Goal: Task Accomplishment & Management: Manage account settings

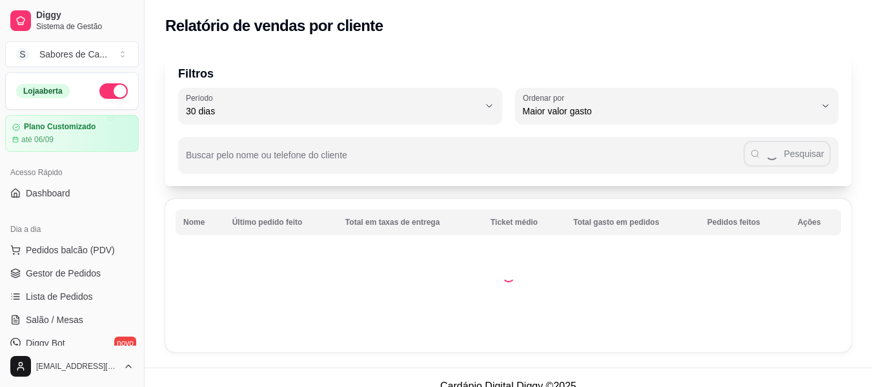
select select "30"
select select "HIGHEST_TOTAL_SPENT_WITH_ORDERS"
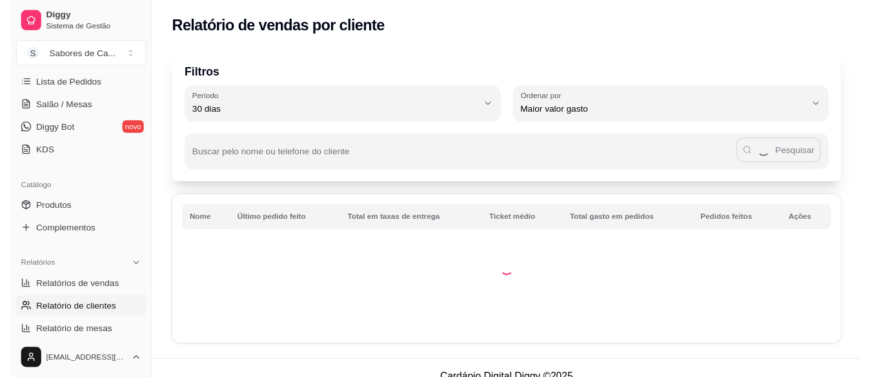
scroll to position [211, 0]
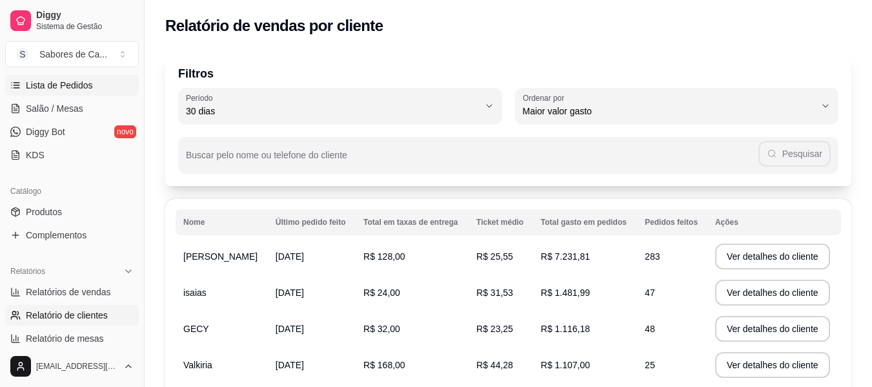
click at [105, 83] on link "Lista de Pedidos" at bounding box center [72, 85] width 134 height 21
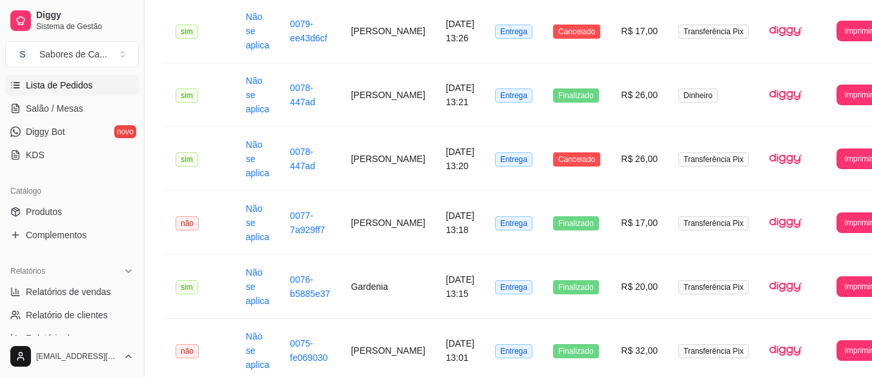
scroll to position [258, 0]
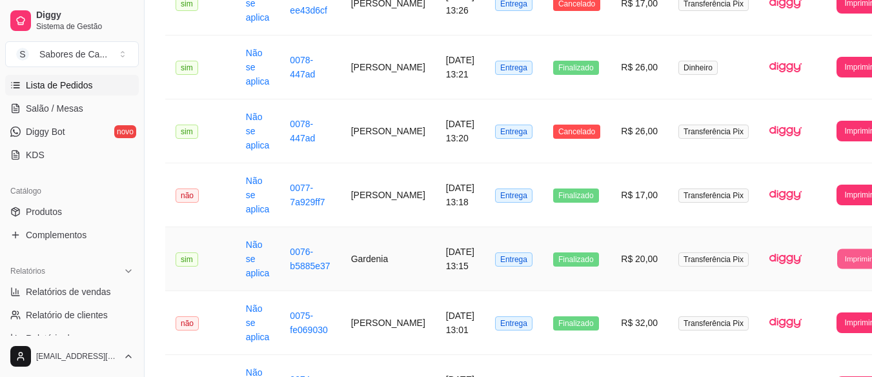
click at [837, 254] on button "Imprimir" at bounding box center [858, 259] width 42 height 20
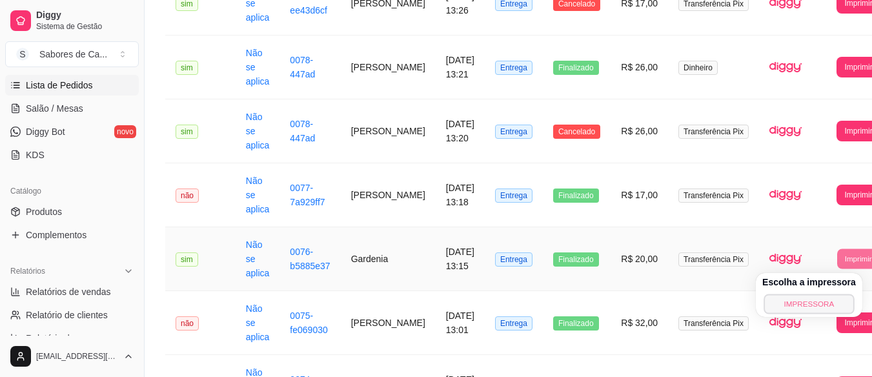
click at [801, 300] on button "IMPRESSORA" at bounding box center [809, 304] width 90 height 20
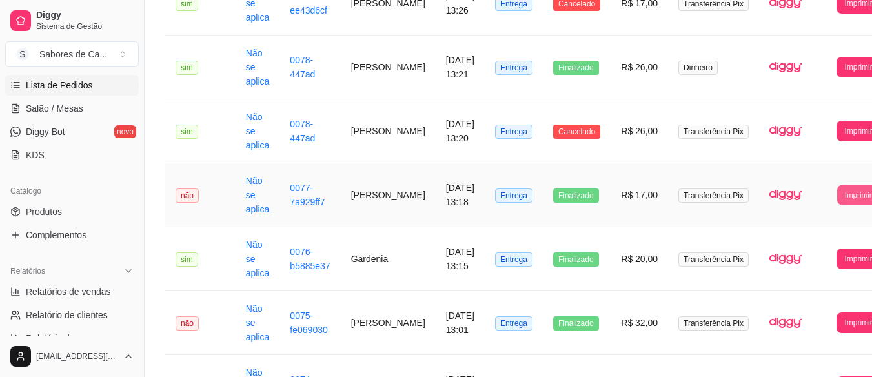
click at [837, 201] on button "Imprimir" at bounding box center [858, 195] width 42 height 20
click at [802, 247] on button "IMPRESSORA" at bounding box center [809, 240] width 90 height 20
click at [837, 133] on button "Imprimir" at bounding box center [858, 131] width 42 height 20
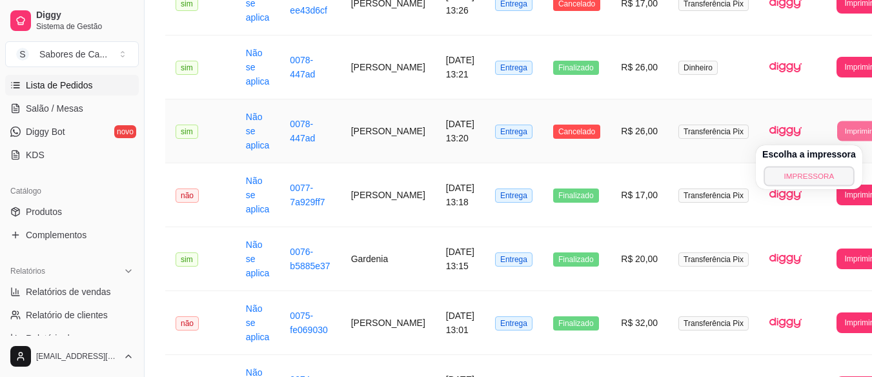
click at [827, 178] on button "IMPRESSORA" at bounding box center [809, 176] width 90 height 20
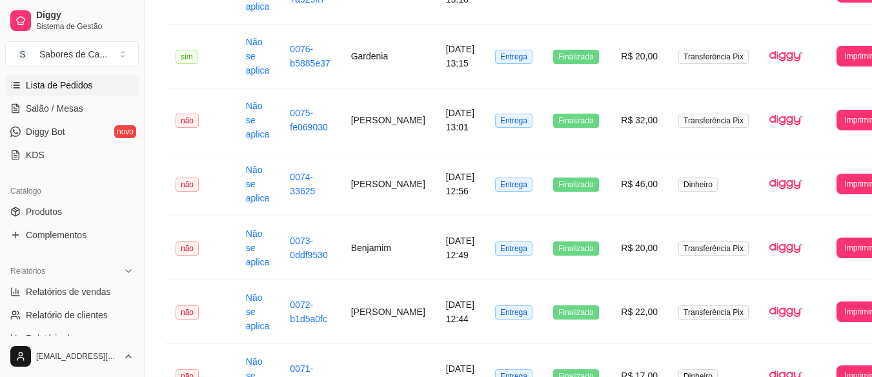
scroll to position [465, 0]
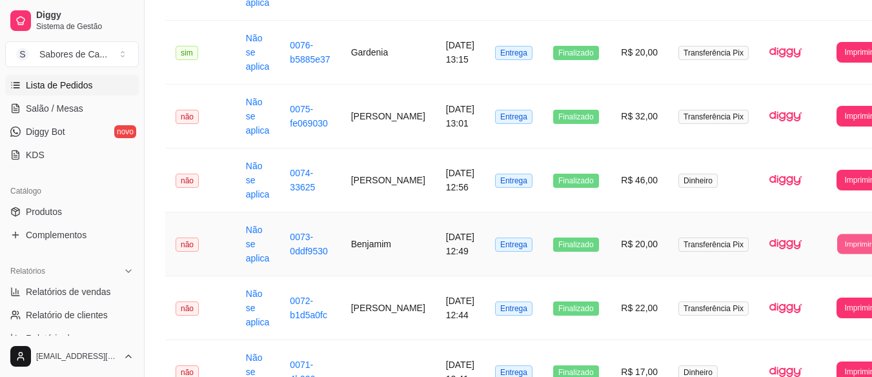
click at [837, 250] on button "Imprimir" at bounding box center [858, 244] width 42 height 20
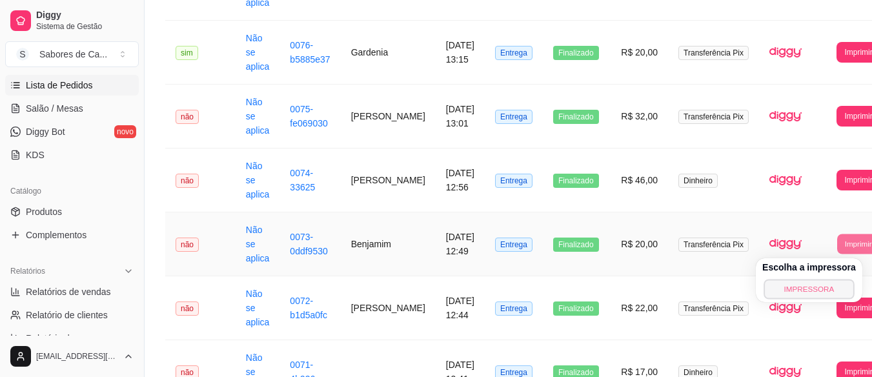
click at [811, 288] on button "IMPRESSORA" at bounding box center [809, 289] width 90 height 20
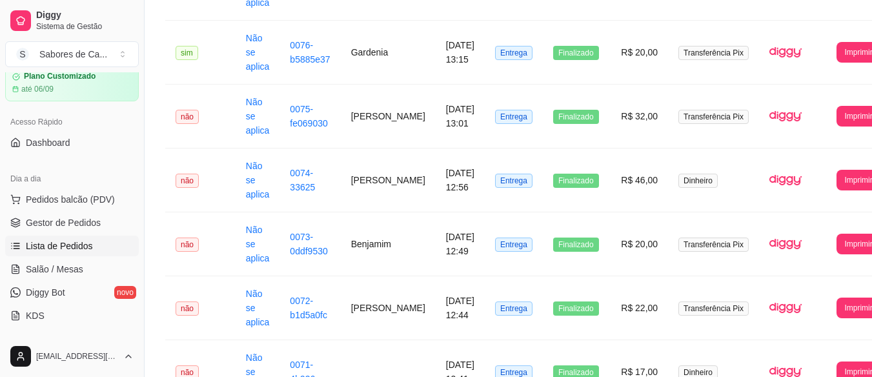
scroll to position [0, 0]
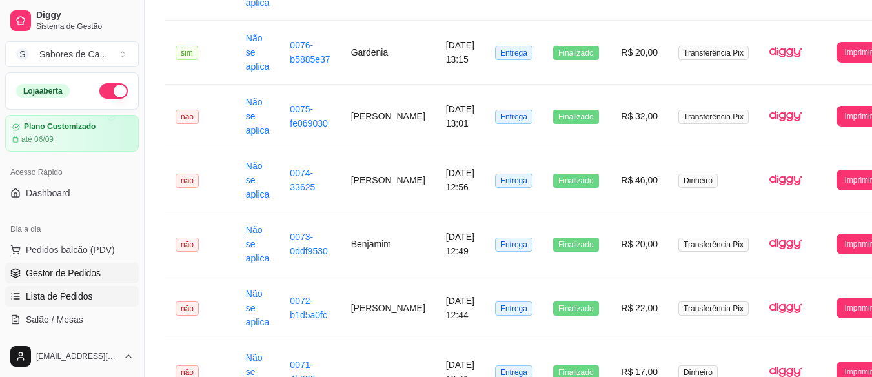
click at [91, 270] on span "Gestor de Pedidos" at bounding box center [63, 273] width 75 height 13
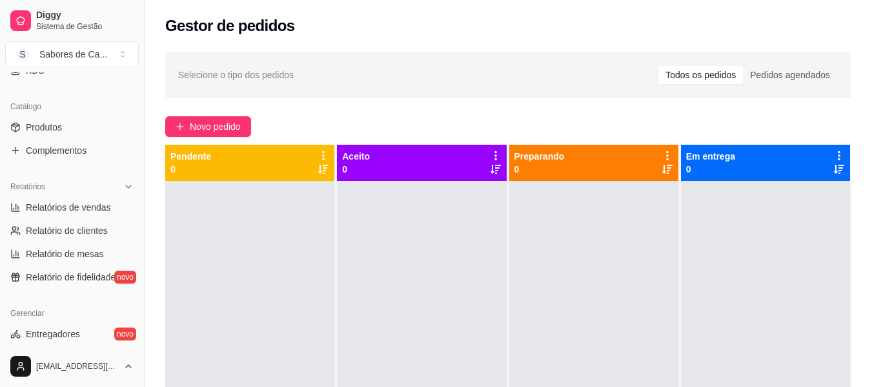
scroll to position [304, 0]
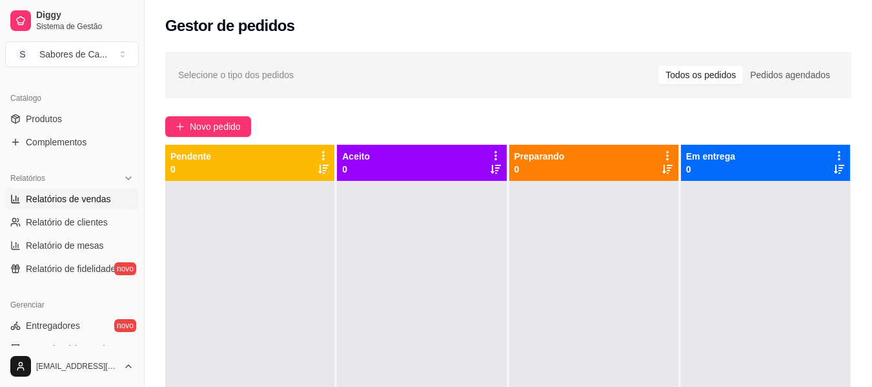
click at [106, 198] on span "Relatórios de vendas" at bounding box center [68, 198] width 85 height 13
select select "ALL"
select select "0"
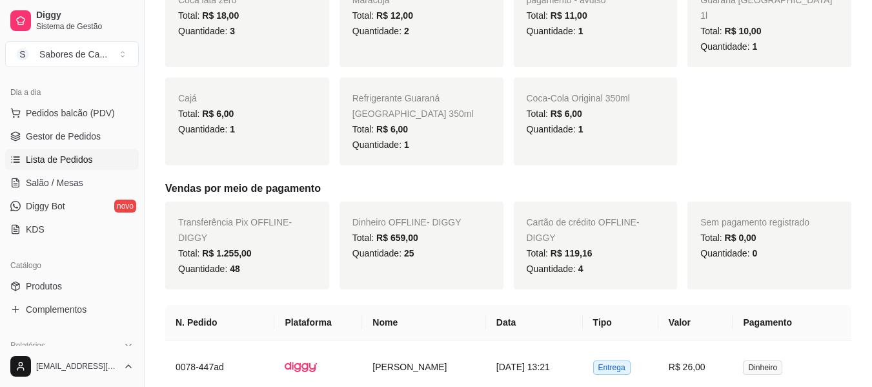
scroll to position [120, 0]
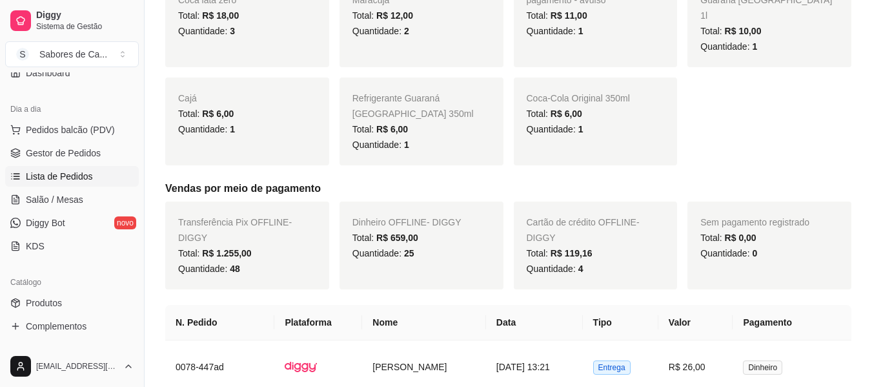
click at [99, 167] on link "Lista de Pedidos" at bounding box center [72, 176] width 134 height 21
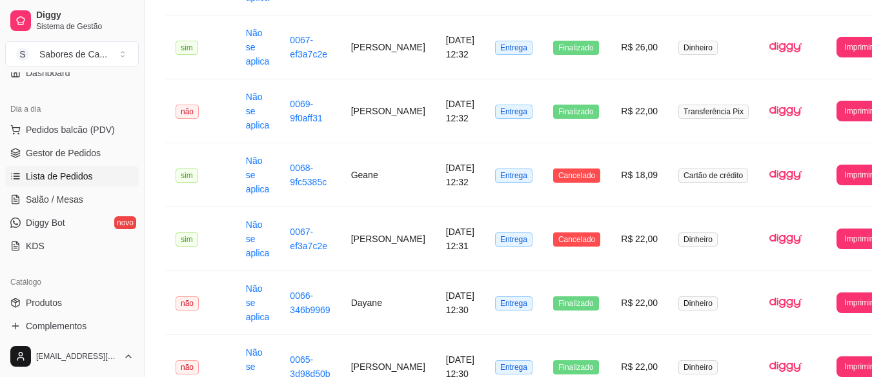
scroll to position [985, 0]
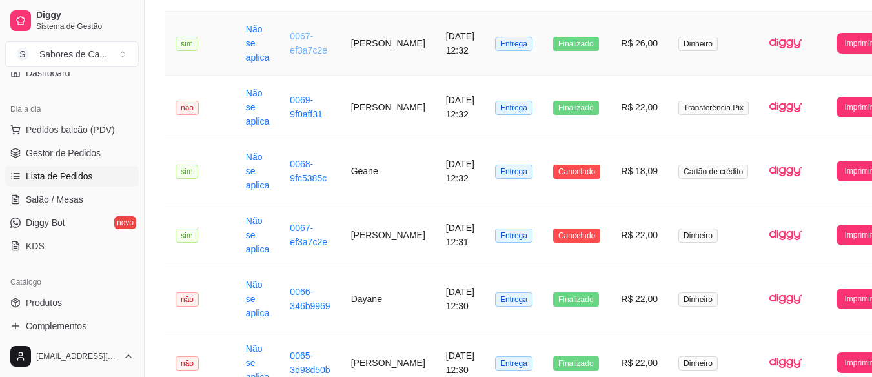
click at [305, 39] on link "0067-ef3a7c2e" at bounding box center [308, 43] width 37 height 25
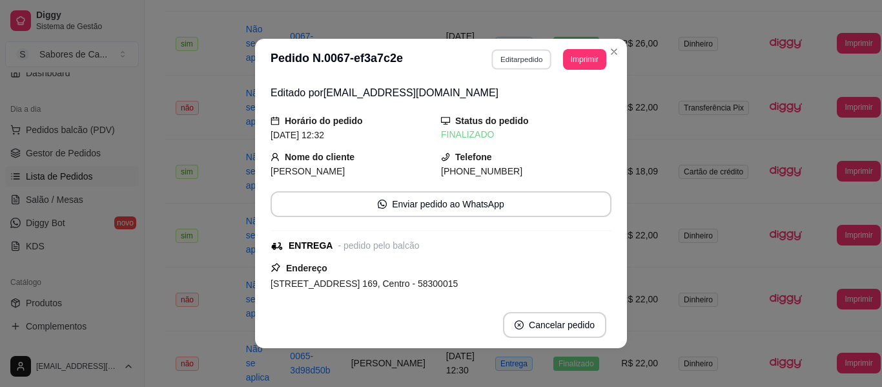
click at [511, 65] on button "Editar pedido" at bounding box center [522, 59] width 60 height 20
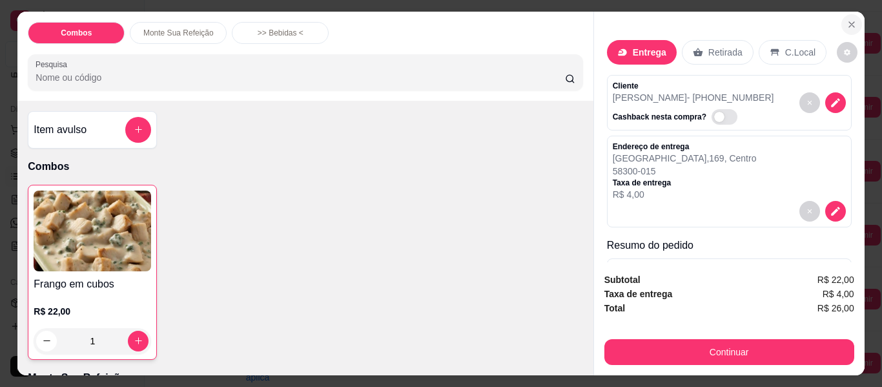
click at [846, 19] on icon "Close" at bounding box center [851, 24] width 10 height 10
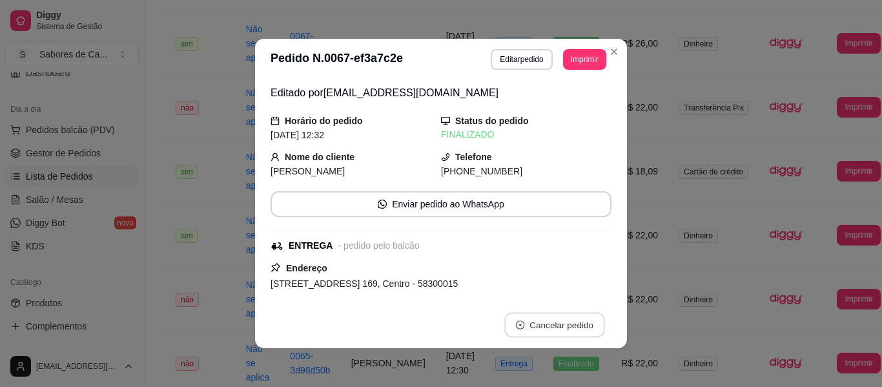
click at [554, 337] on button "Cancelar pedido" at bounding box center [554, 324] width 100 height 25
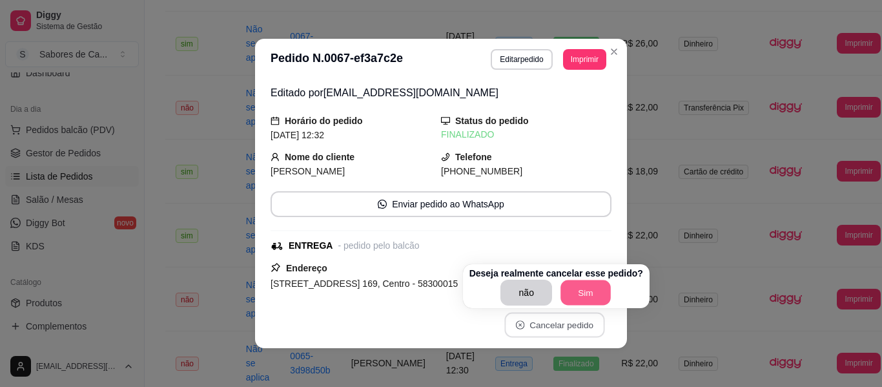
click at [576, 291] on button "Sim" at bounding box center [585, 292] width 50 height 25
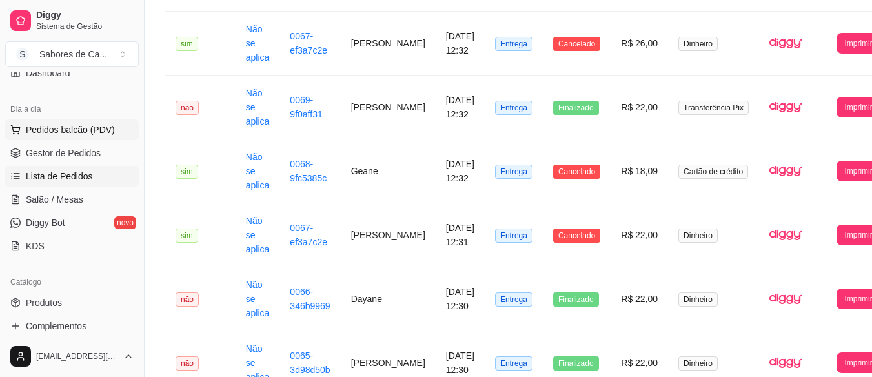
click at [91, 130] on span "Pedidos balcão (PDV)" at bounding box center [70, 129] width 89 height 13
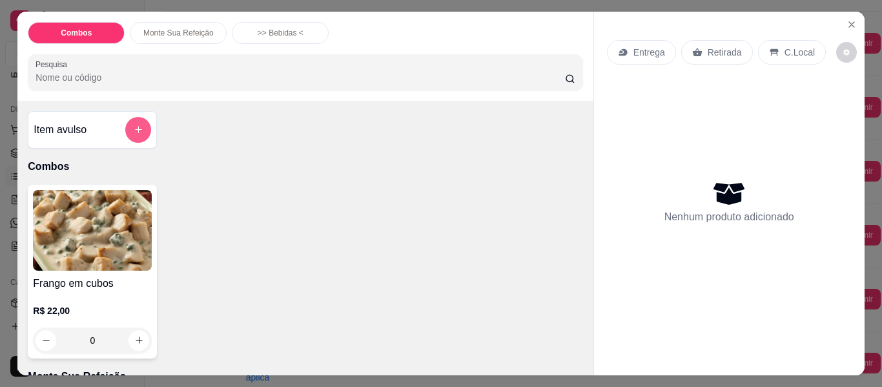
click at [137, 125] on icon "add-separate-item" at bounding box center [139, 130] width 10 height 10
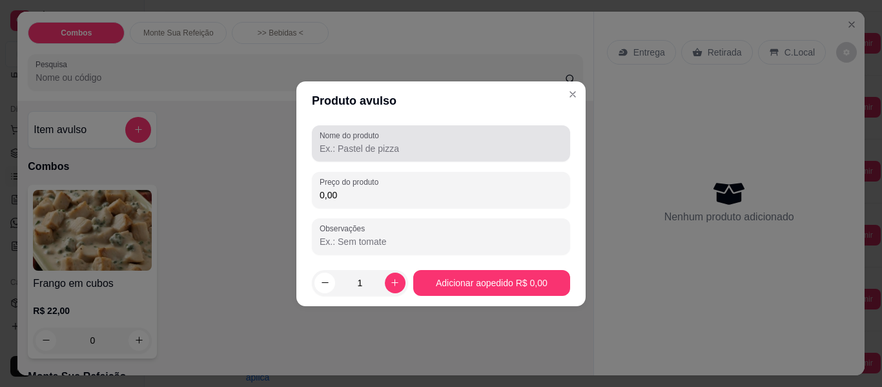
click at [410, 156] on div at bounding box center [441, 143] width 243 height 26
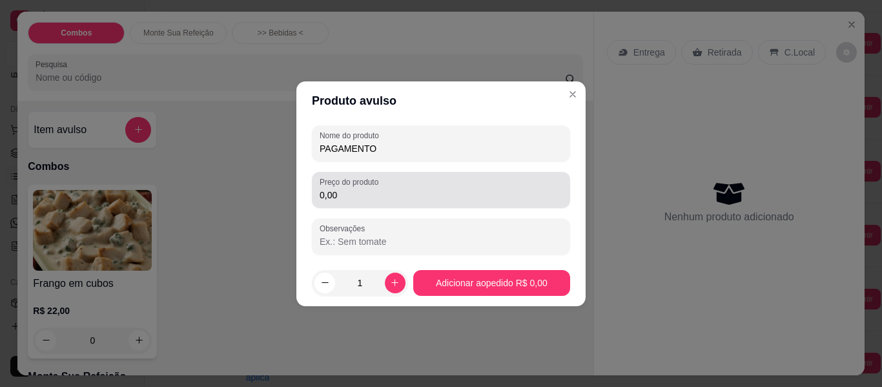
type input "PAGAMENTO"
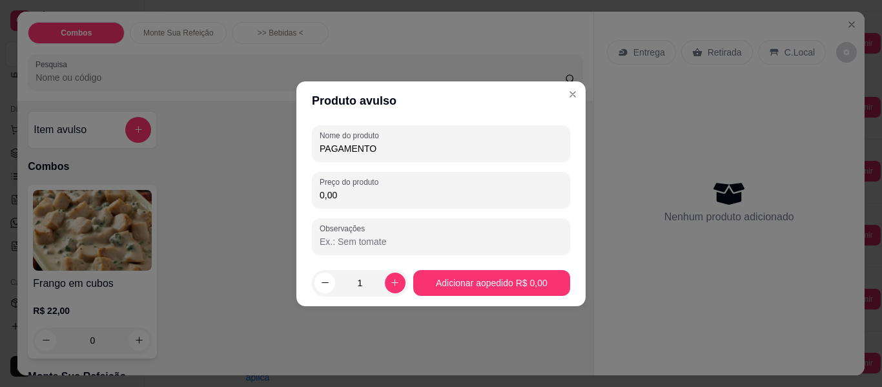
click at [405, 198] on input "0,00" at bounding box center [441, 195] width 243 height 13
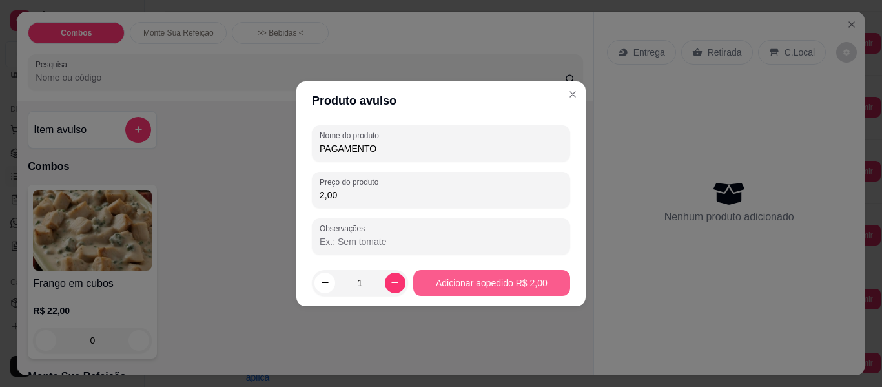
type input "2,00"
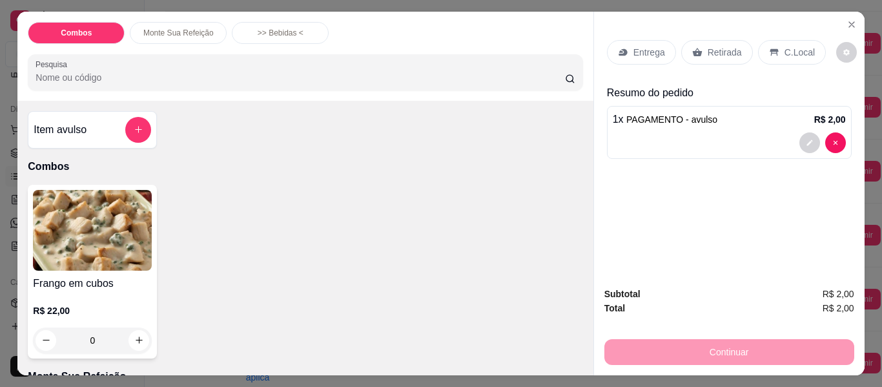
click at [626, 48] on div "Entrega" at bounding box center [641, 52] width 69 height 25
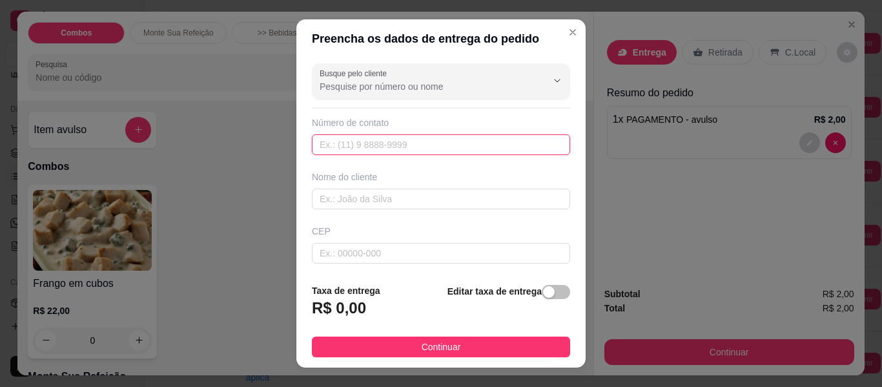
click at [458, 135] on input "text" at bounding box center [441, 144] width 258 height 21
type input "000"
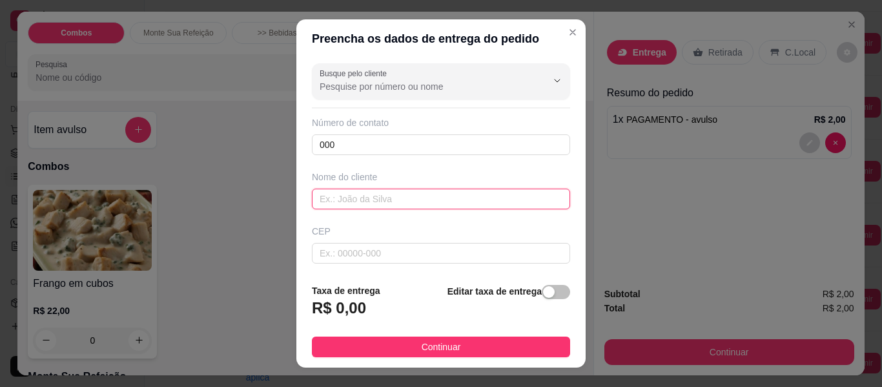
click at [466, 195] on input "text" at bounding box center [441, 199] width 258 height 21
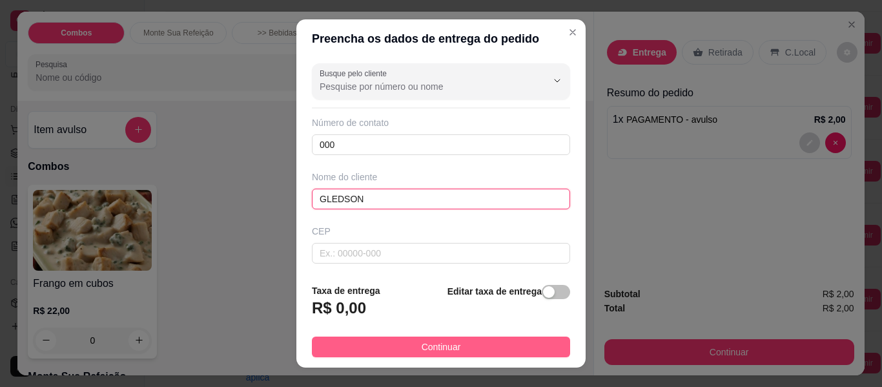
type input "GLEDSON"
click at [518, 347] on button "Continuar" at bounding box center [441, 346] width 258 height 21
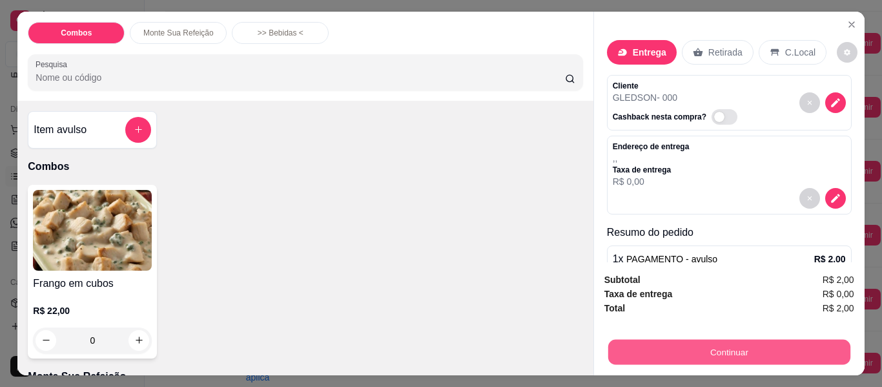
click at [623, 359] on button "Continuar" at bounding box center [728, 352] width 242 height 25
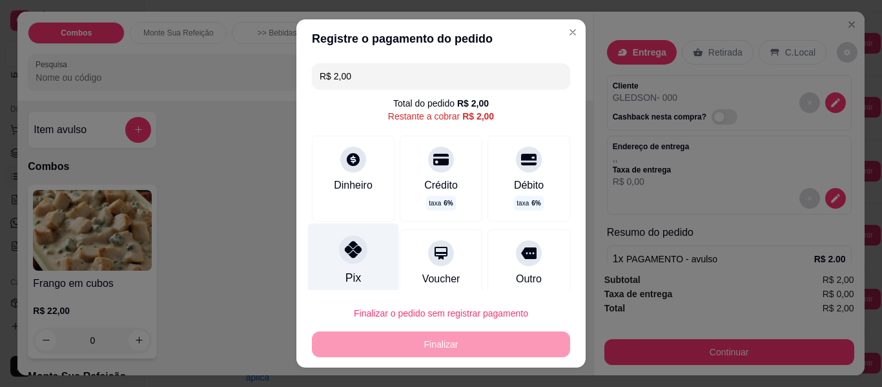
click at [350, 258] on icon at bounding box center [353, 249] width 17 height 17
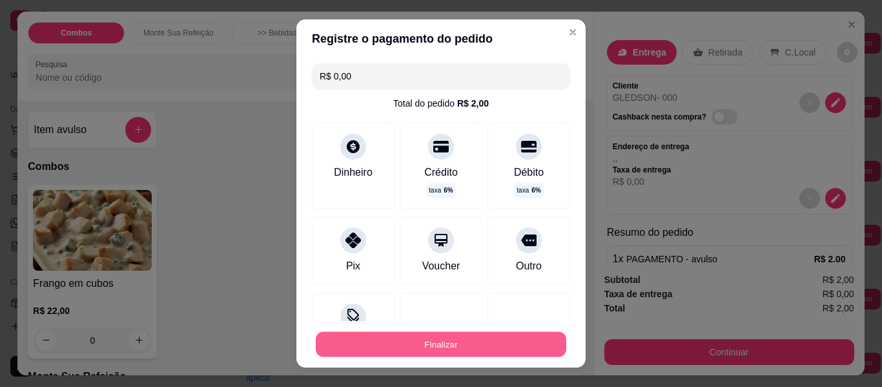
click at [409, 349] on button "Finalizar" at bounding box center [441, 344] width 250 height 25
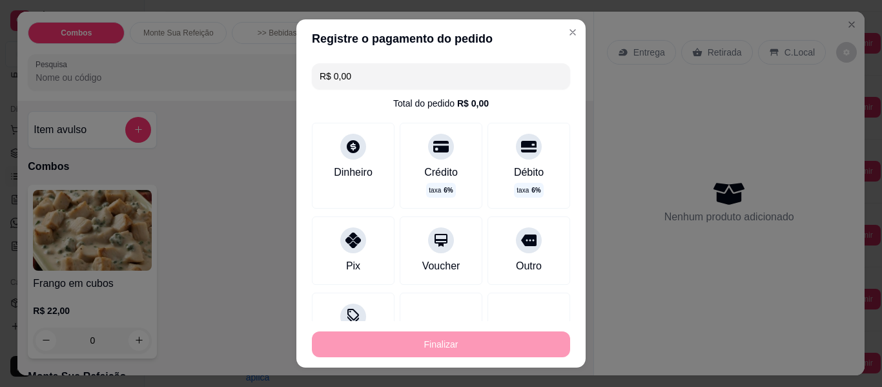
type input "-R$ 2,00"
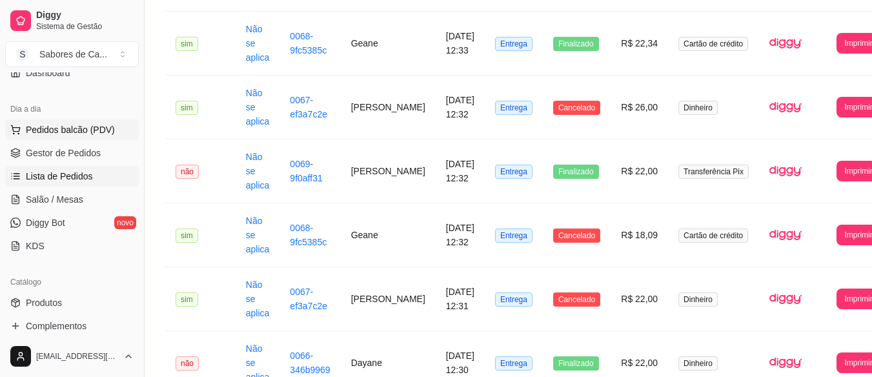
click at [85, 134] on span "Pedidos balcão (PDV)" at bounding box center [70, 129] width 89 height 13
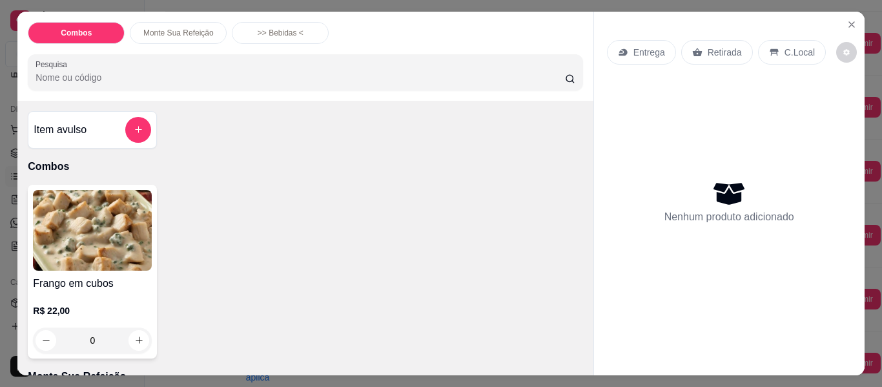
click at [117, 125] on div "Item avulso" at bounding box center [92, 130] width 117 height 26
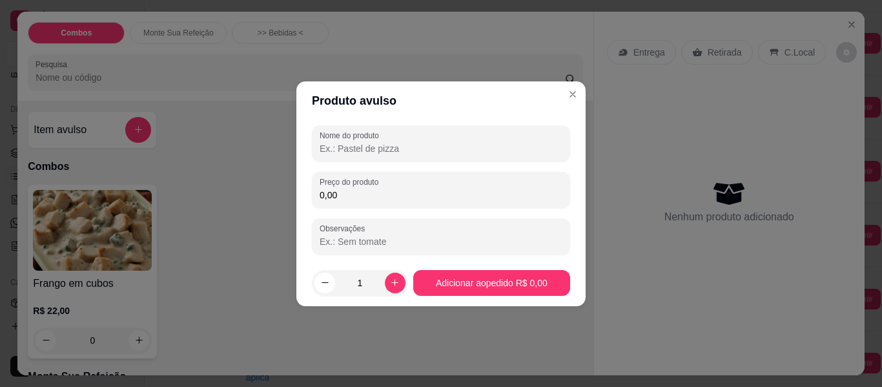
click at [356, 193] on input "0,00" at bounding box center [441, 195] width 243 height 13
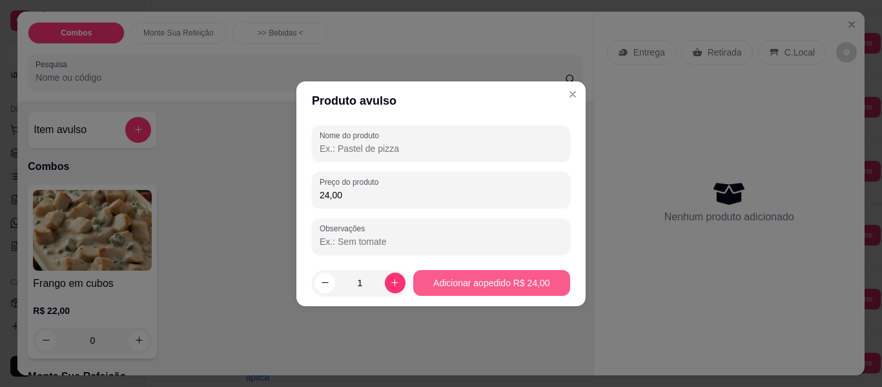
type input "24,00"
click at [460, 290] on button "Adicionar ao pedido R$ 24,00" at bounding box center [491, 282] width 152 height 25
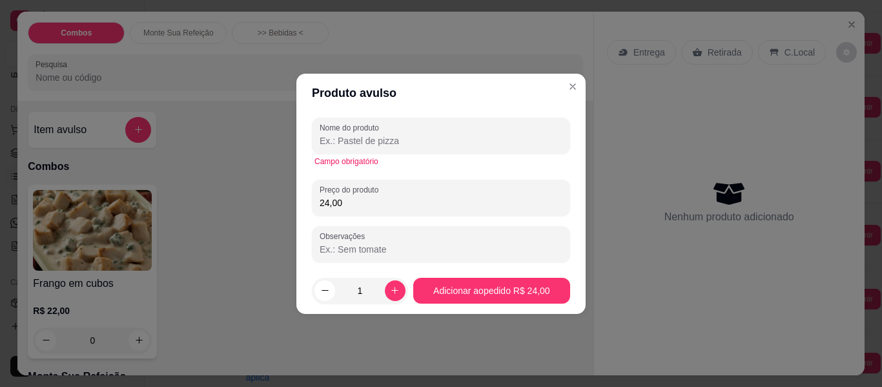
click at [493, 134] on input "Nome do produto" at bounding box center [441, 140] width 243 height 13
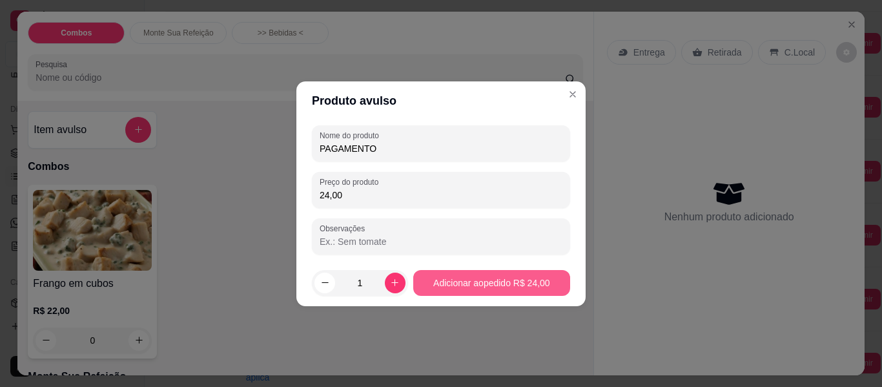
type input "PAGAMENTO"
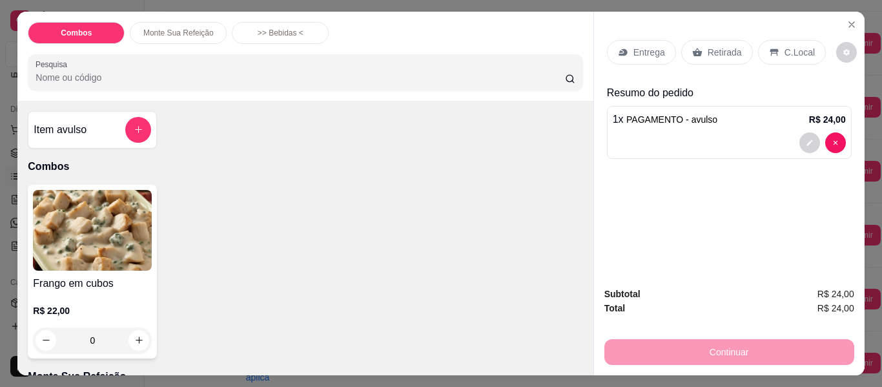
click at [637, 54] on div "Entrega" at bounding box center [641, 52] width 69 height 25
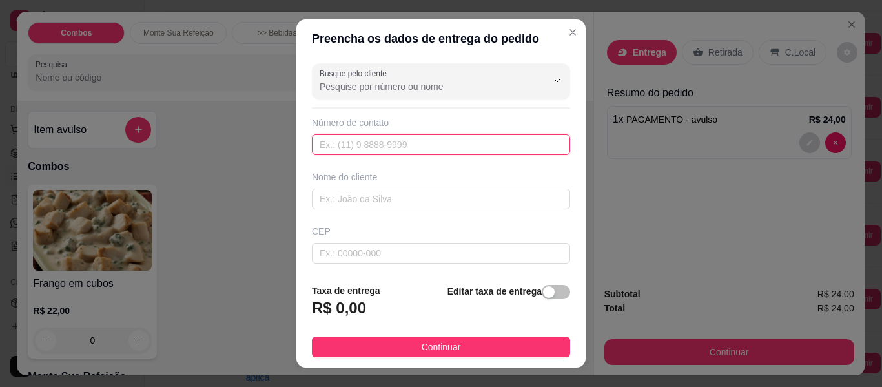
click at [454, 150] on input "text" at bounding box center [441, 144] width 258 height 21
type input "000"
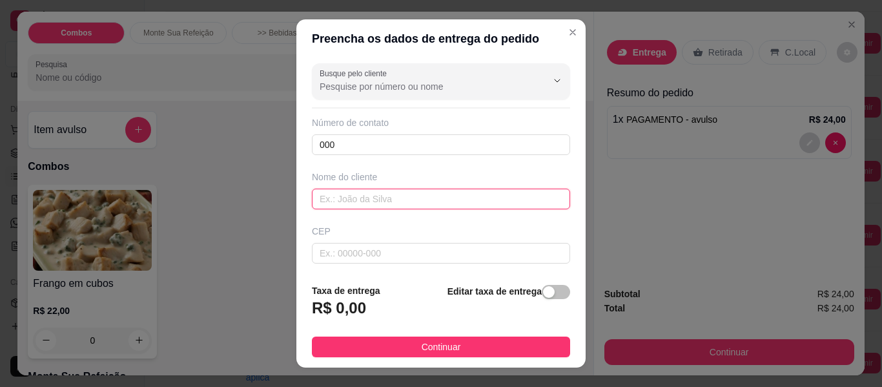
click at [421, 198] on input "text" at bounding box center [441, 199] width 258 height 21
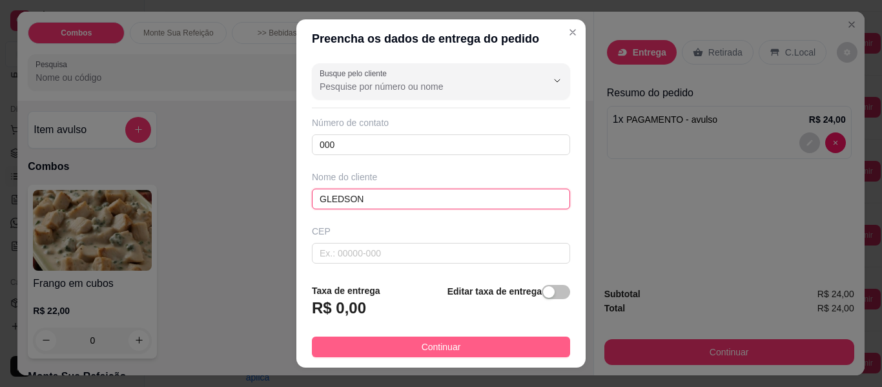
type input "GLEDSON"
click at [472, 347] on button "Continuar" at bounding box center [441, 346] width 258 height 21
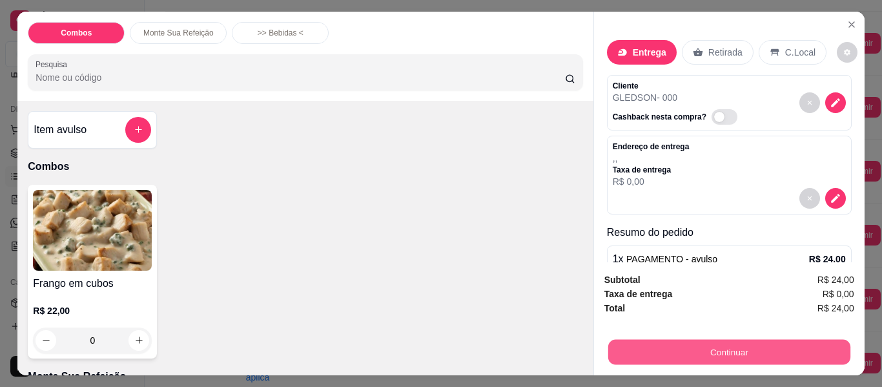
click at [633, 346] on button "Continuar" at bounding box center [728, 352] width 242 height 25
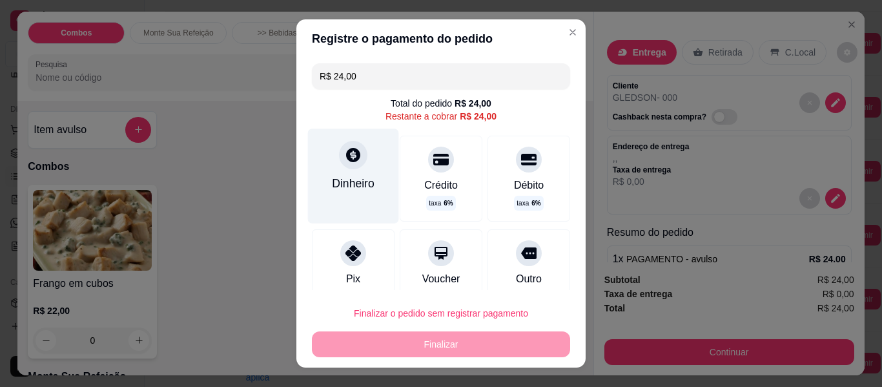
click at [339, 171] on div "Dinheiro" at bounding box center [353, 175] width 91 height 94
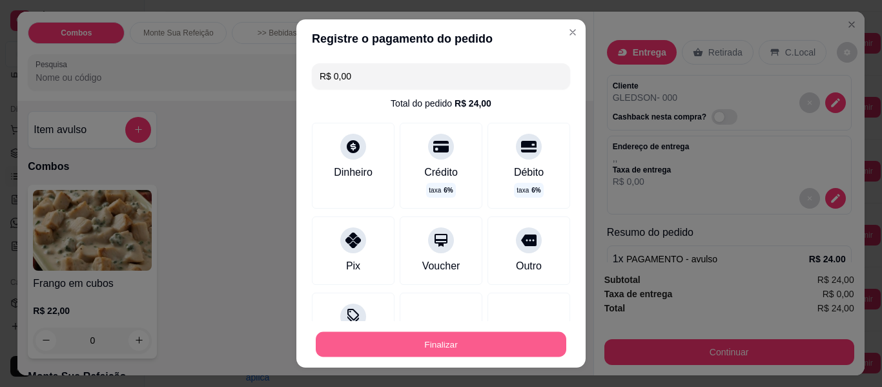
click at [472, 345] on button "Finalizar" at bounding box center [441, 344] width 250 height 25
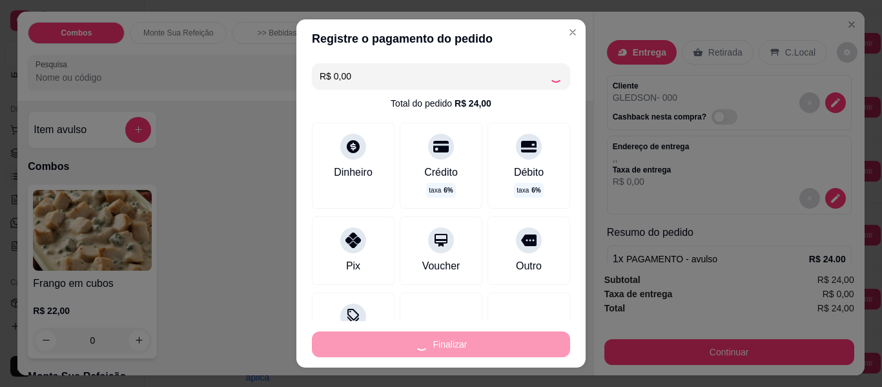
type input "-R$ 24,00"
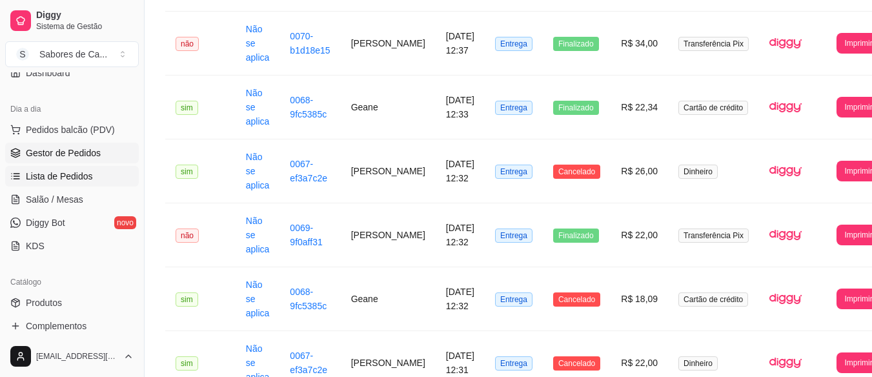
click at [106, 159] on link "Gestor de Pedidos" at bounding box center [72, 153] width 134 height 21
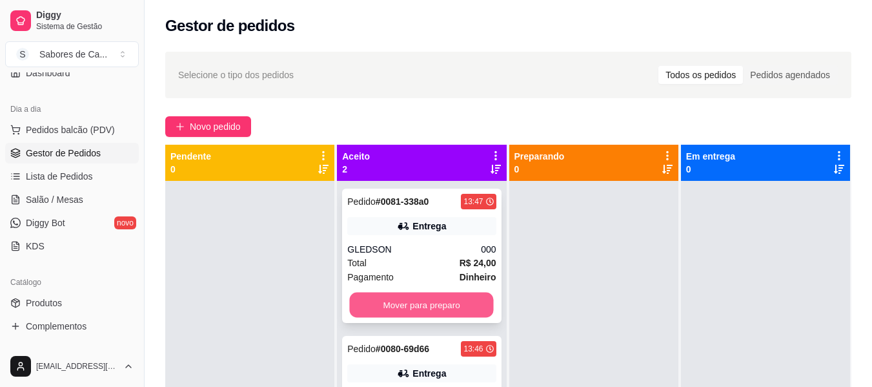
click at [431, 303] on button "Mover para preparo" at bounding box center [422, 304] width 144 height 25
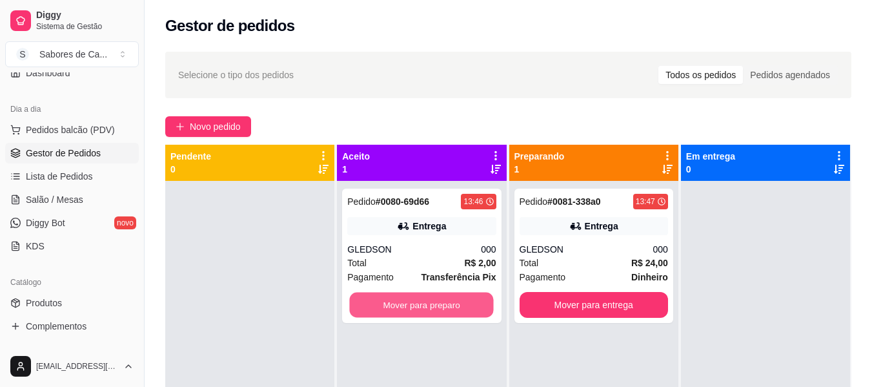
click at [431, 303] on button "Mover para preparo" at bounding box center [422, 304] width 144 height 25
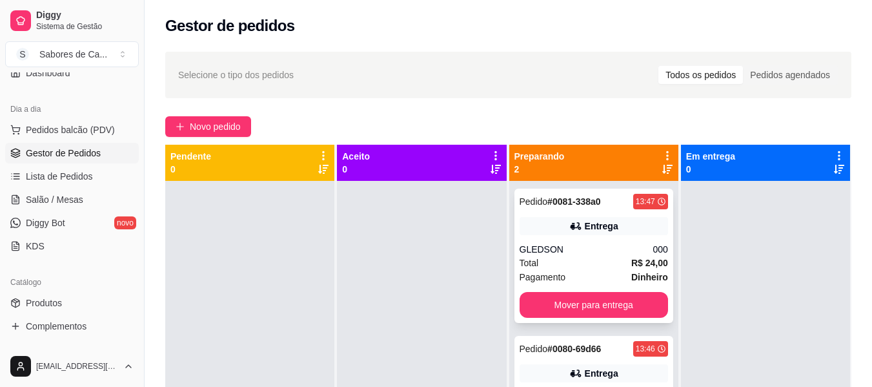
click at [549, 322] on div "Pedido # 0081-338a0 13:47 Entrega GLEDSON 000 Total R$ 24,00 Pagamento Dinheiro…" at bounding box center [594, 256] width 159 height 134
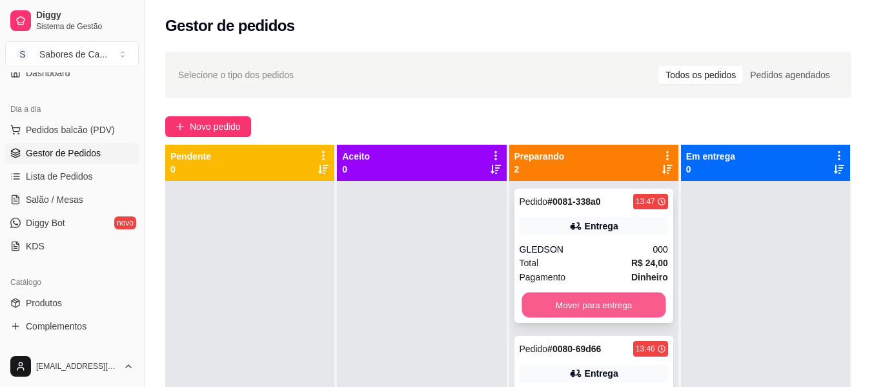
click at [624, 297] on button "Mover para entrega" at bounding box center [594, 304] width 144 height 25
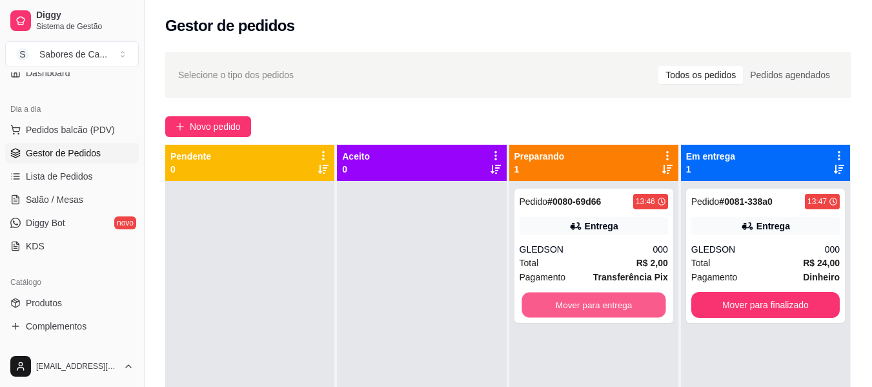
click at [624, 297] on button "Mover para entrega" at bounding box center [594, 304] width 144 height 25
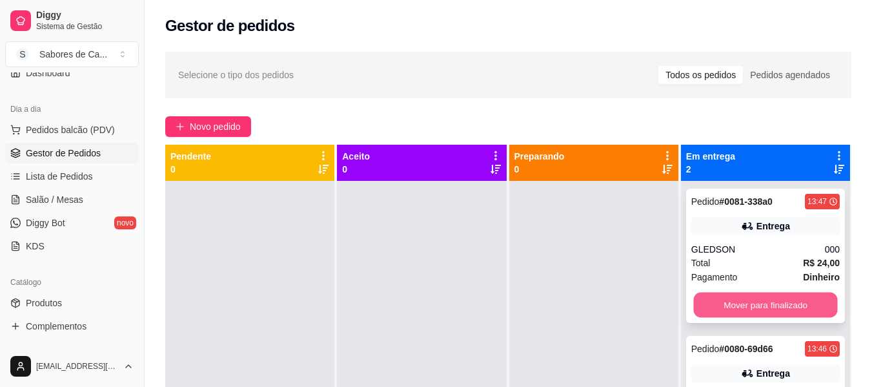
click at [709, 312] on button "Mover para finalizado" at bounding box center [765, 304] width 144 height 25
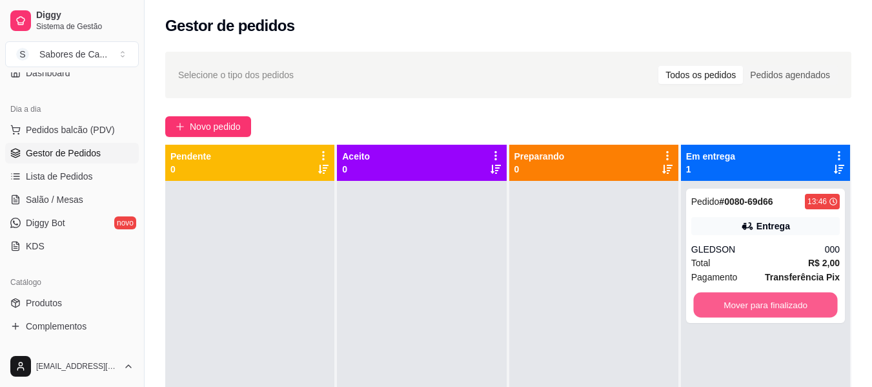
click at [709, 312] on button "Mover para finalizado" at bounding box center [765, 304] width 144 height 25
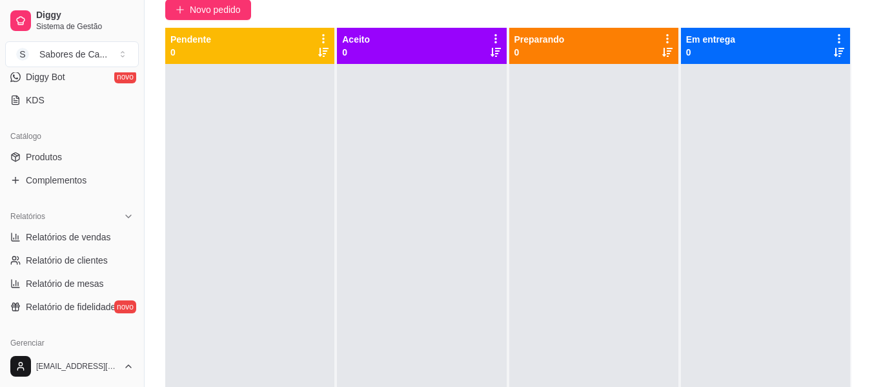
scroll to position [274, 0]
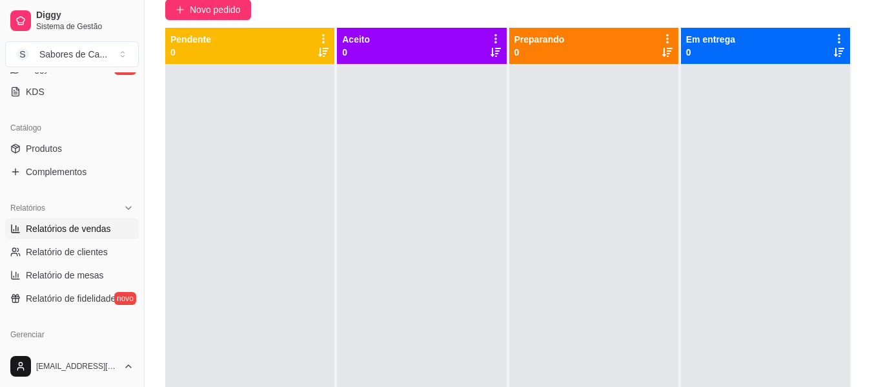
click at [114, 223] on link "Relatórios de vendas" at bounding box center [72, 228] width 134 height 21
select select "ALL"
select select "0"
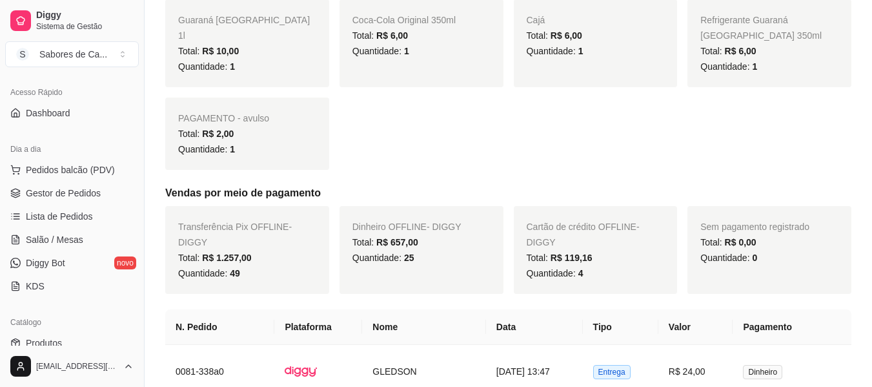
scroll to position [76, 0]
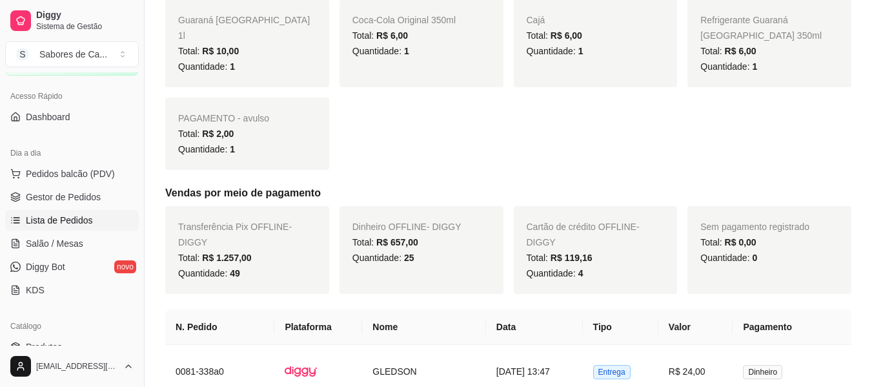
click at [103, 219] on link "Lista de Pedidos" at bounding box center [72, 220] width 134 height 21
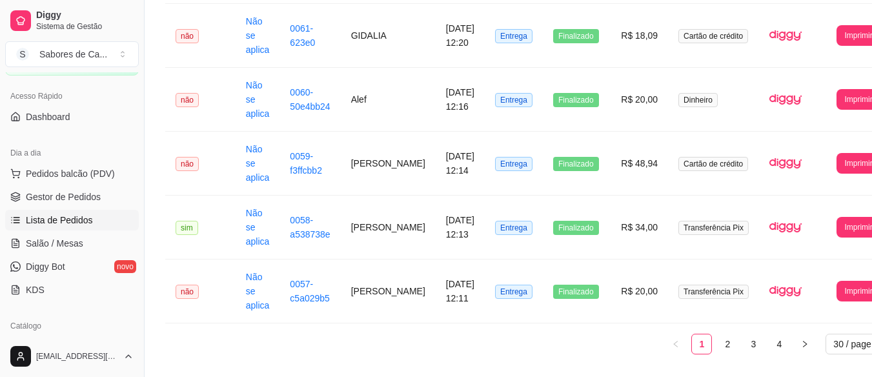
scroll to position [1764, 0]
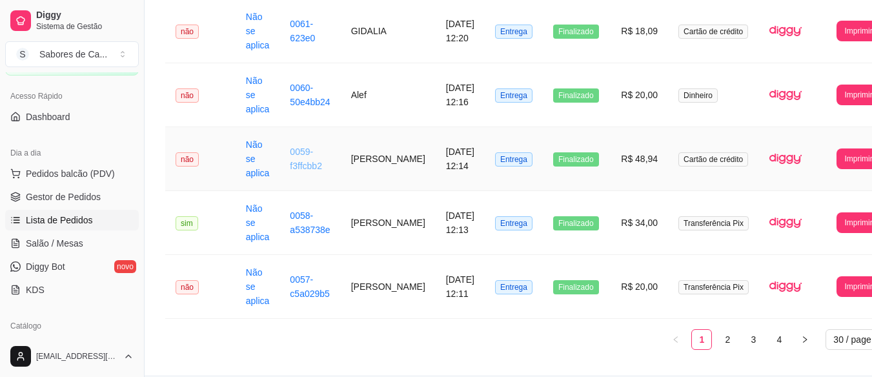
click at [301, 159] on link "0059-f3ffcbb2" at bounding box center [306, 159] width 32 height 25
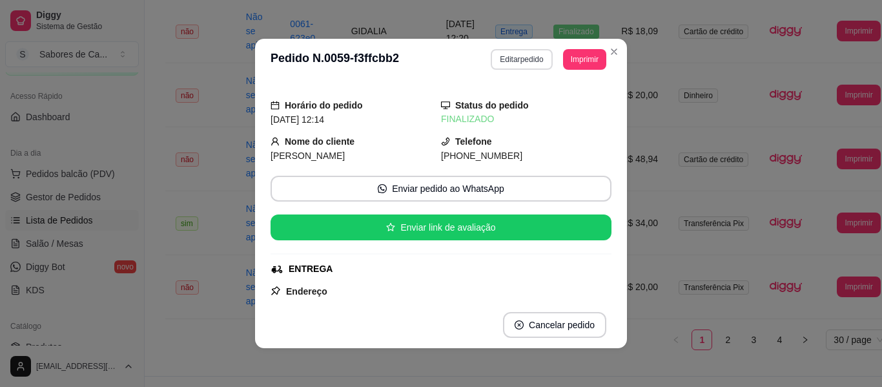
click at [521, 59] on button "Editar pedido" at bounding box center [521, 59] width 61 height 21
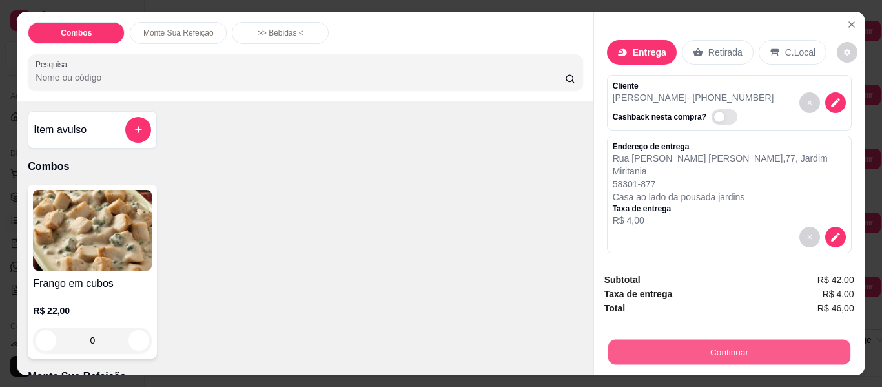
click at [722, 355] on button "Continuar" at bounding box center [728, 352] width 242 height 25
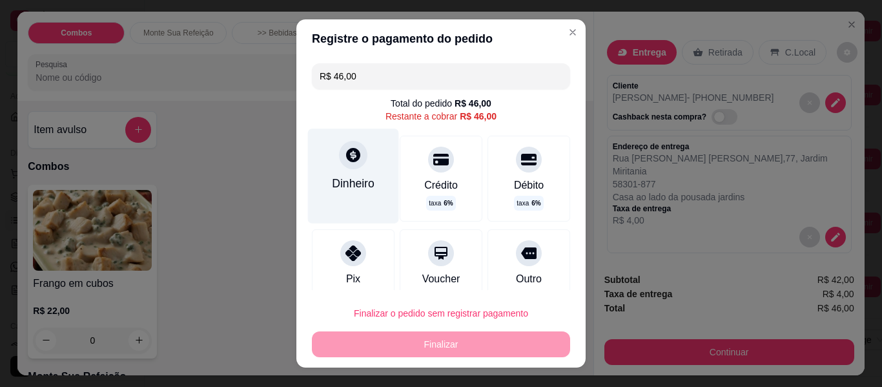
click at [348, 176] on div "Dinheiro" at bounding box center [353, 183] width 43 height 17
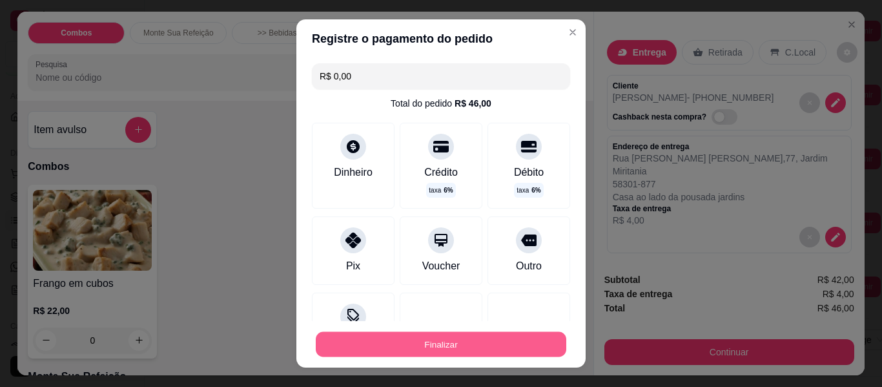
click at [487, 346] on button "Finalizar" at bounding box center [441, 344] width 250 height 25
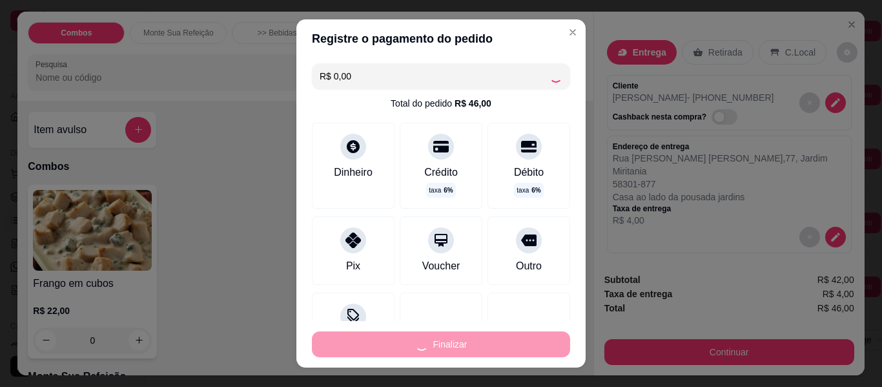
type input "-R$ 46,00"
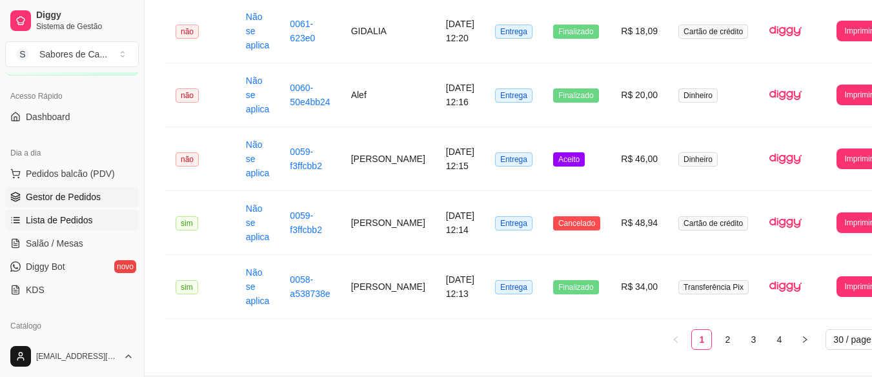
click at [112, 193] on link "Gestor de Pedidos" at bounding box center [72, 197] width 134 height 21
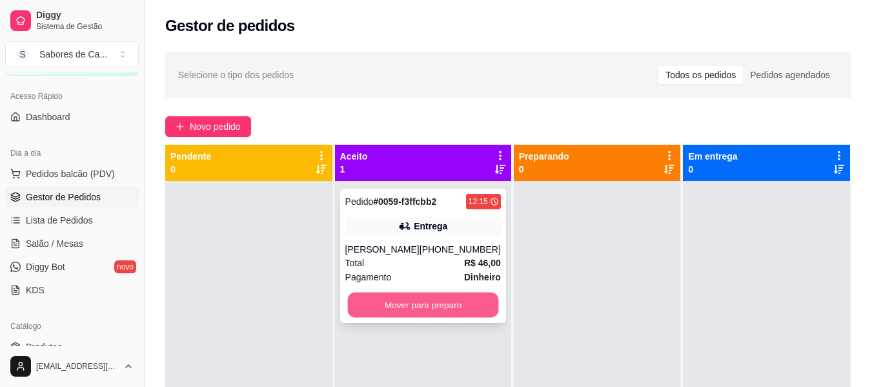
click at [421, 300] on button "Mover para preparo" at bounding box center [422, 304] width 151 height 25
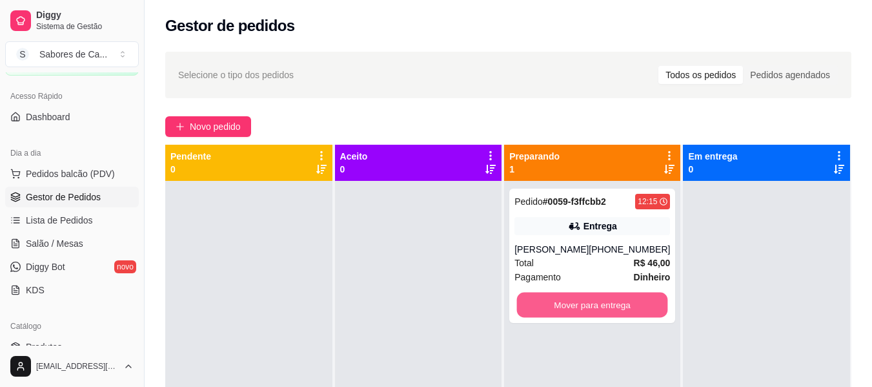
click at [547, 302] on button "Mover para entrega" at bounding box center [592, 304] width 151 height 25
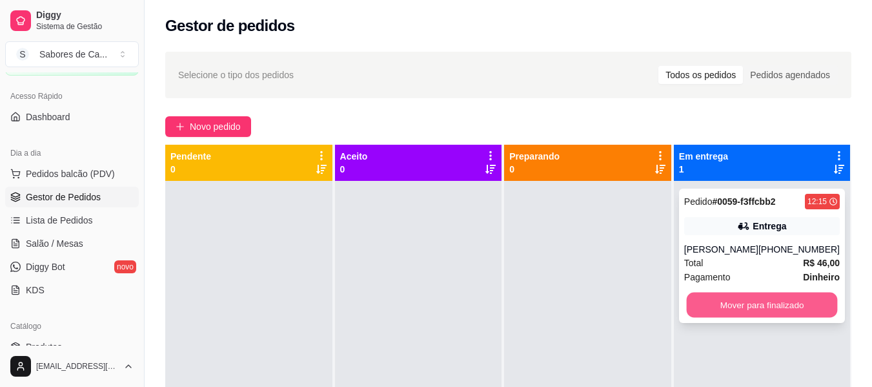
click at [693, 311] on button "Mover para finalizado" at bounding box center [761, 304] width 151 height 25
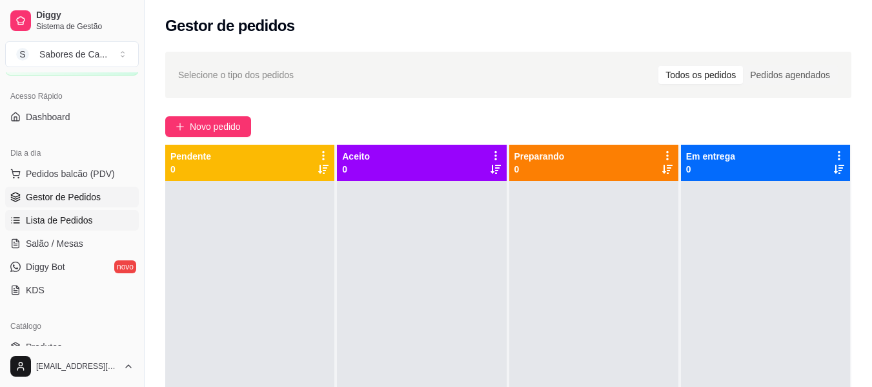
click at [94, 214] on link "Lista de Pedidos" at bounding box center [72, 220] width 134 height 21
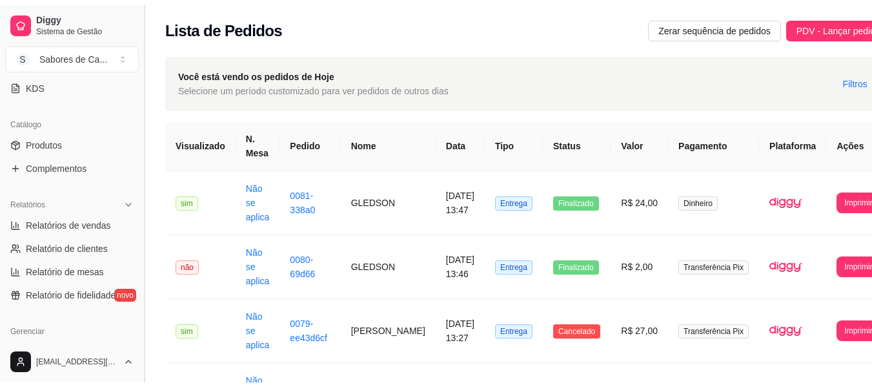
scroll to position [291, 0]
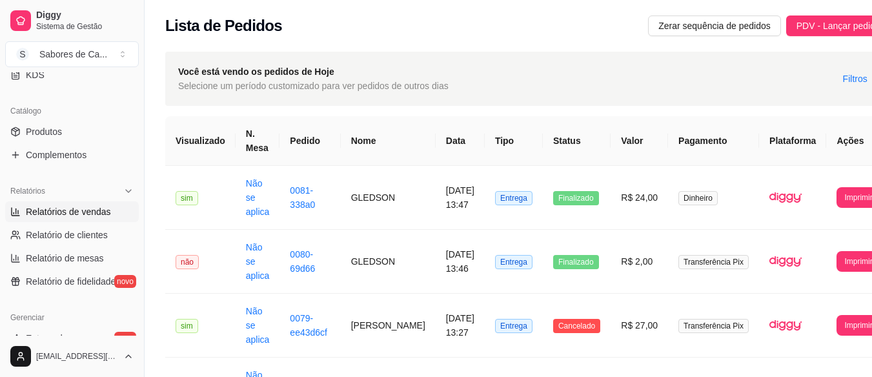
click at [101, 214] on span "Relatórios de vendas" at bounding box center [68, 211] width 85 height 13
select select "ALL"
select select "0"
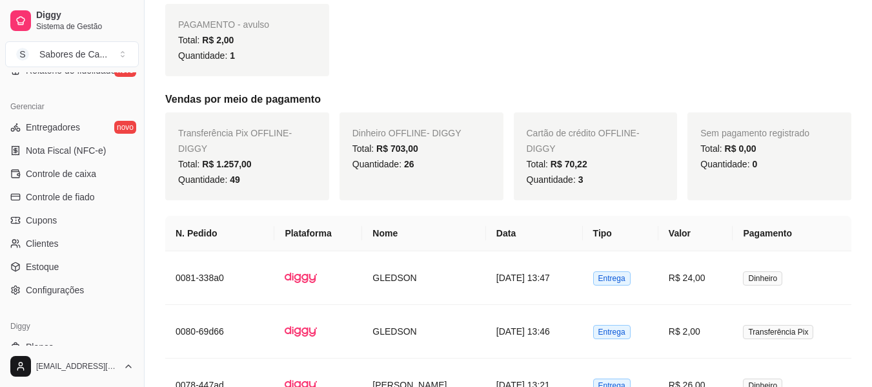
scroll to position [542, 0]
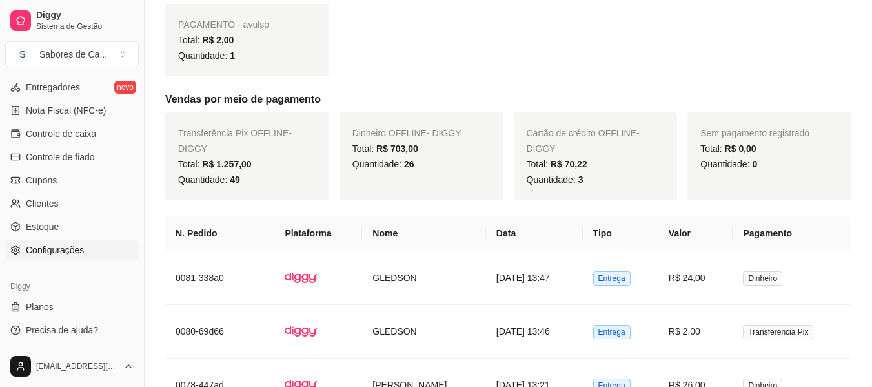
click at [99, 245] on link "Configurações" at bounding box center [72, 250] width 134 height 21
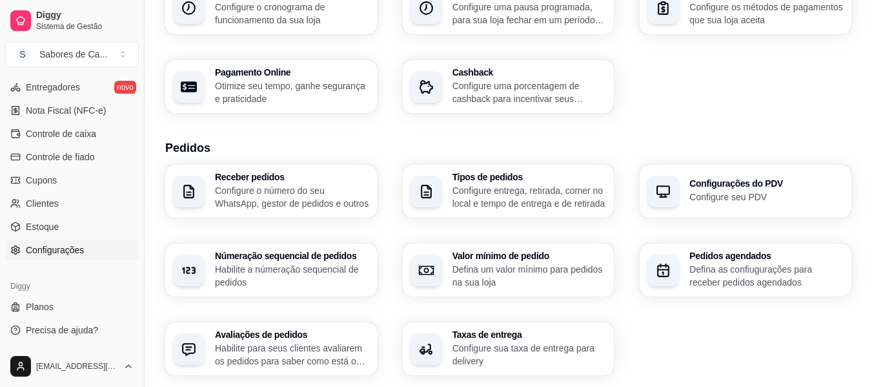
scroll to position [181, 0]
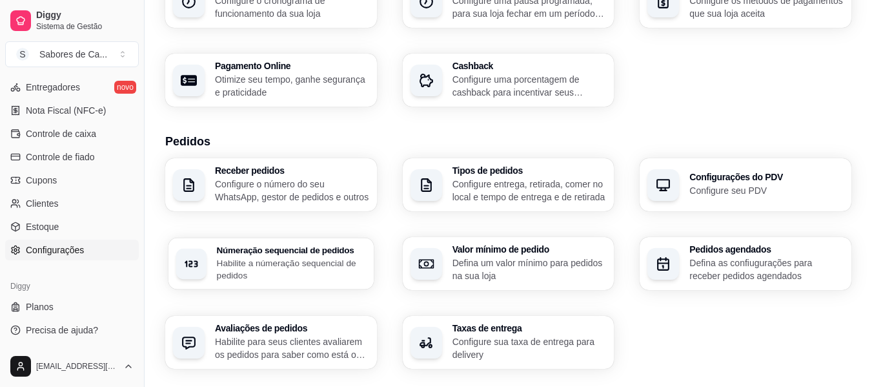
click at [267, 259] on p "Habilite a númeração sequencial de pedidos" at bounding box center [291, 268] width 149 height 25
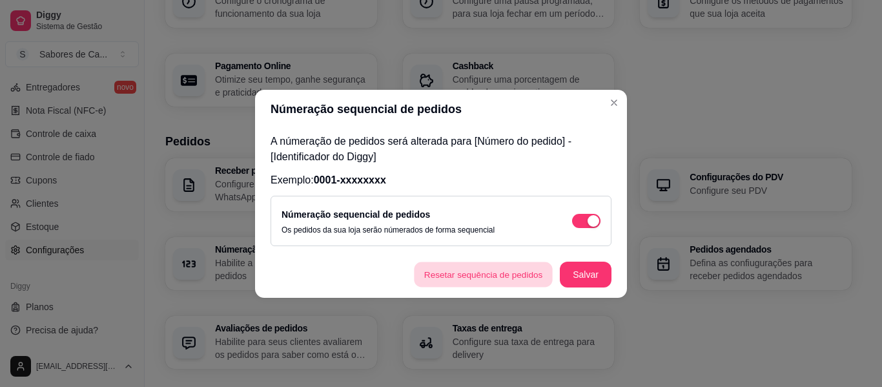
click at [469, 272] on button "Resetar sequência de pedidos" at bounding box center [483, 273] width 139 height 25
click at [497, 278] on button "Resetar sequência de pedidos" at bounding box center [483, 274] width 143 height 26
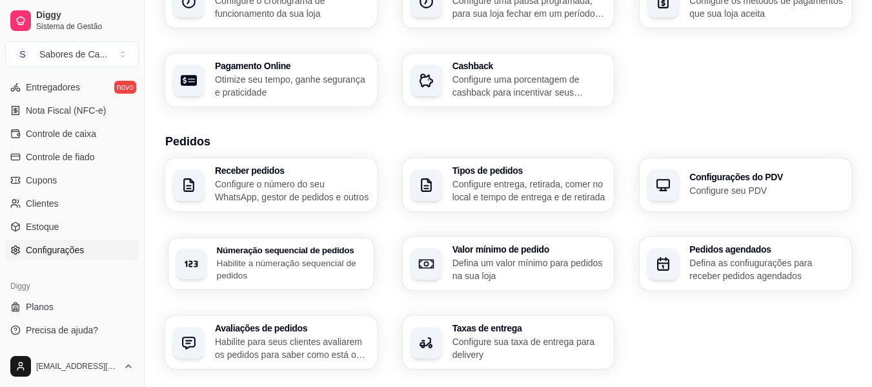
click at [295, 263] on p "Habilite a númeração sequencial de pedidos" at bounding box center [291, 268] width 149 height 25
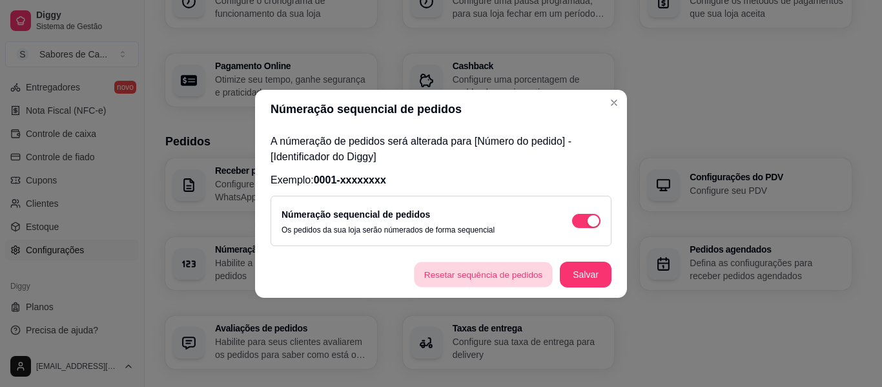
click at [515, 274] on button "Resetar sequência de pedidos" at bounding box center [483, 273] width 139 height 25
